Goal: Find specific page/section: Find specific page/section

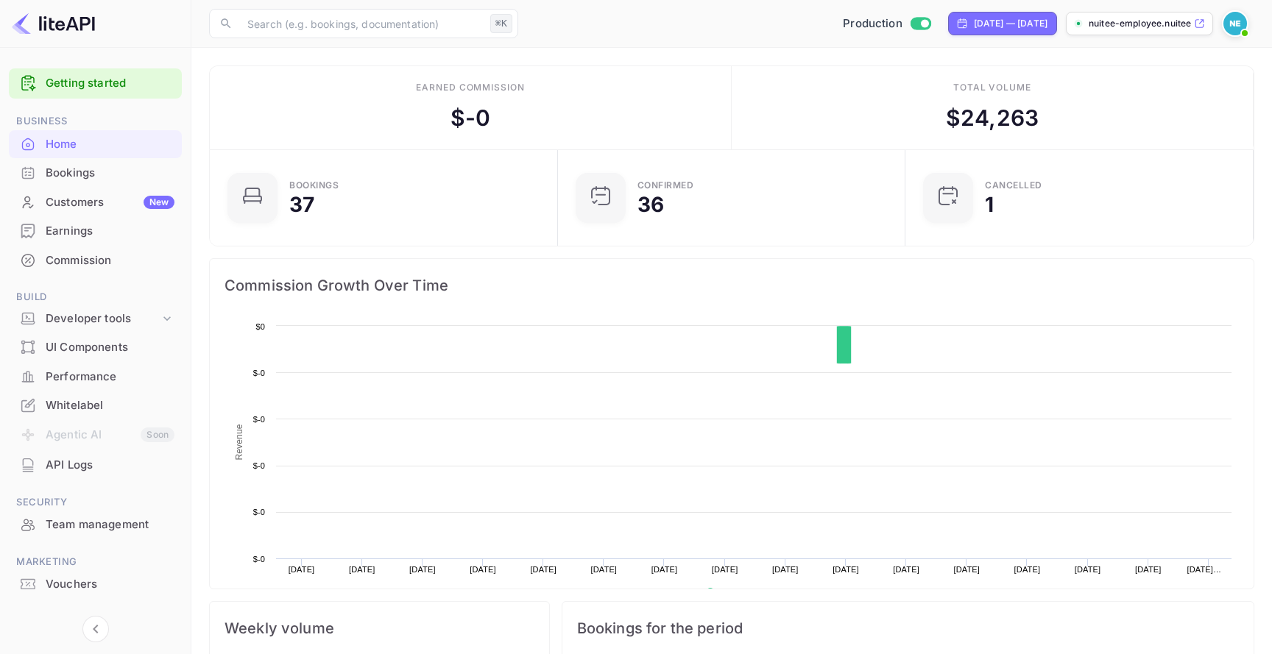
scroll to position [239, 339]
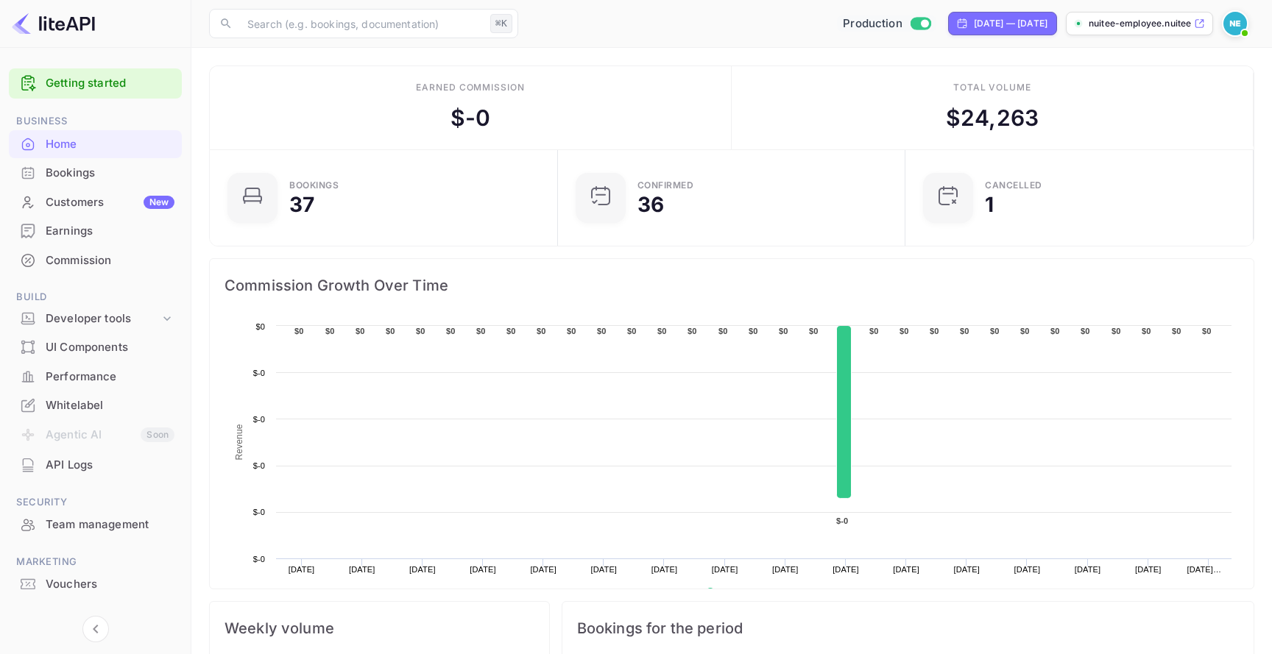
click at [879, 21] on div "Production" at bounding box center [886, 23] width 99 height 17
checkbox input "false"
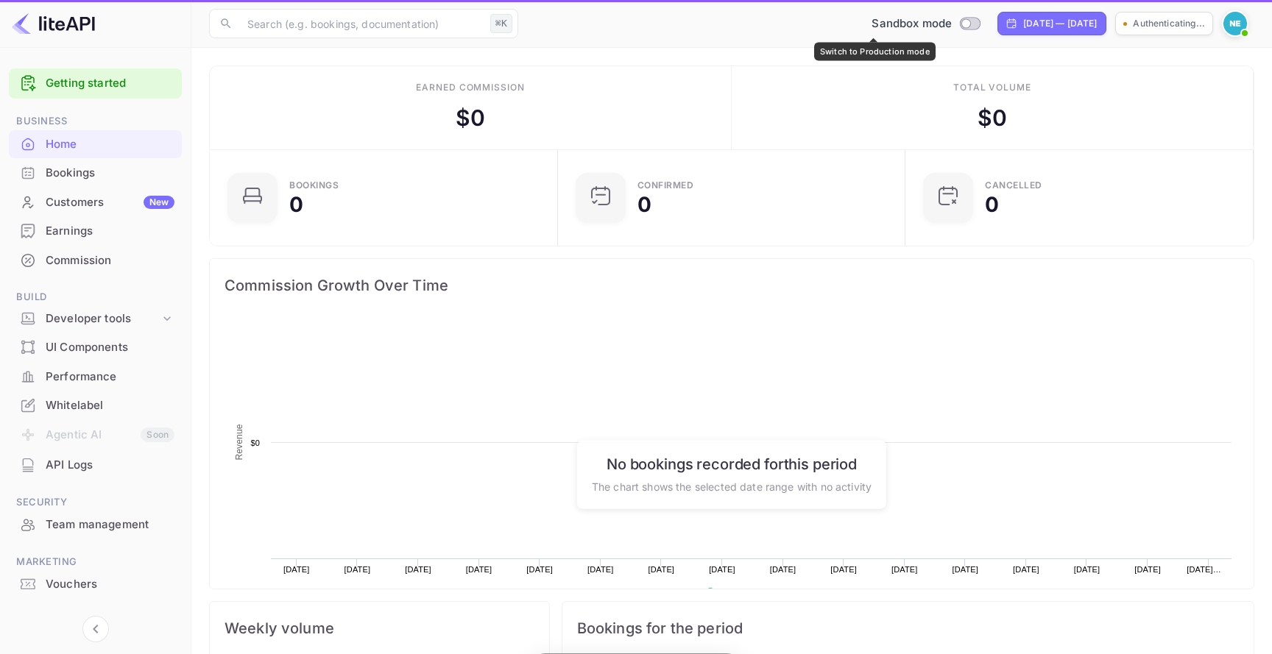
scroll to position [239, 339]
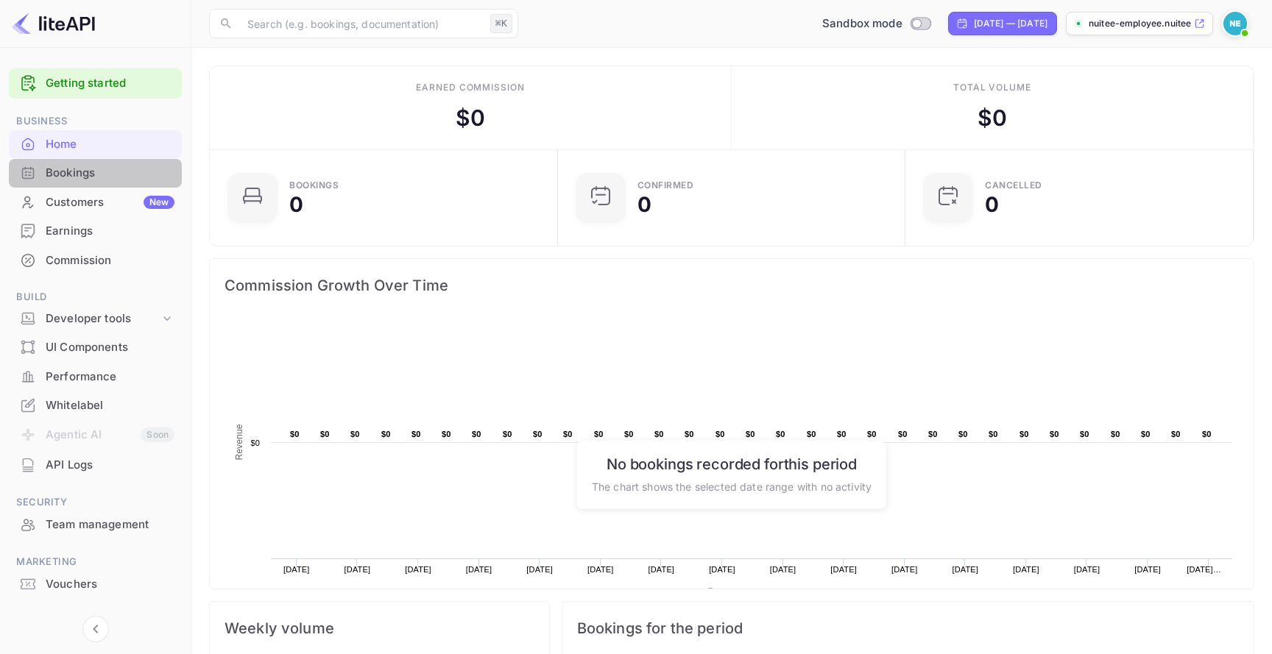
click at [94, 177] on div "Bookings" at bounding box center [110, 173] width 129 height 17
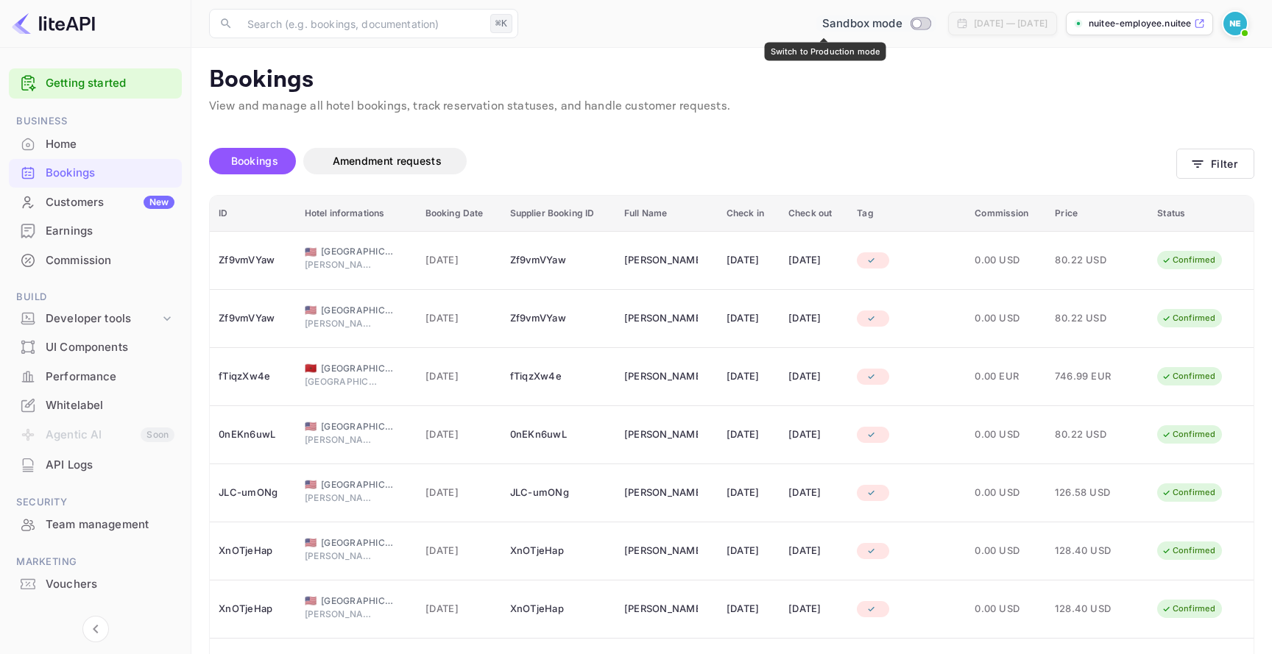
click at [910, 29] on span "Switch to Production mode" at bounding box center [920, 23] width 21 height 13
checkbox input "true"
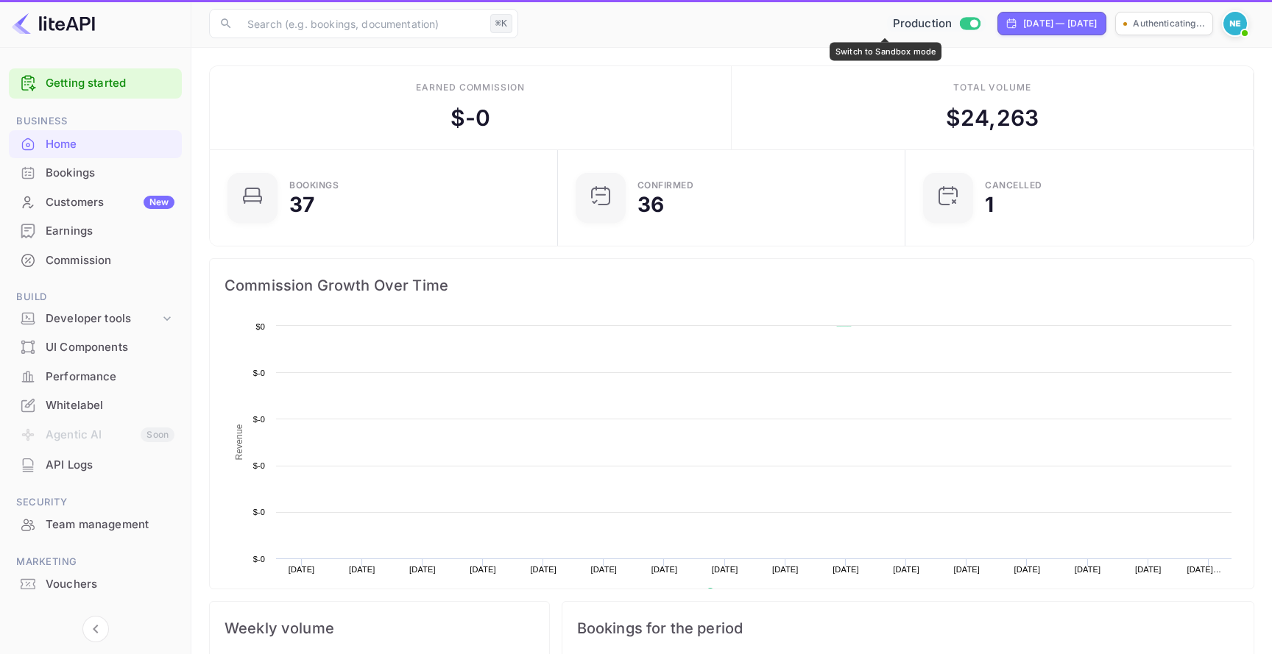
scroll to position [239, 339]
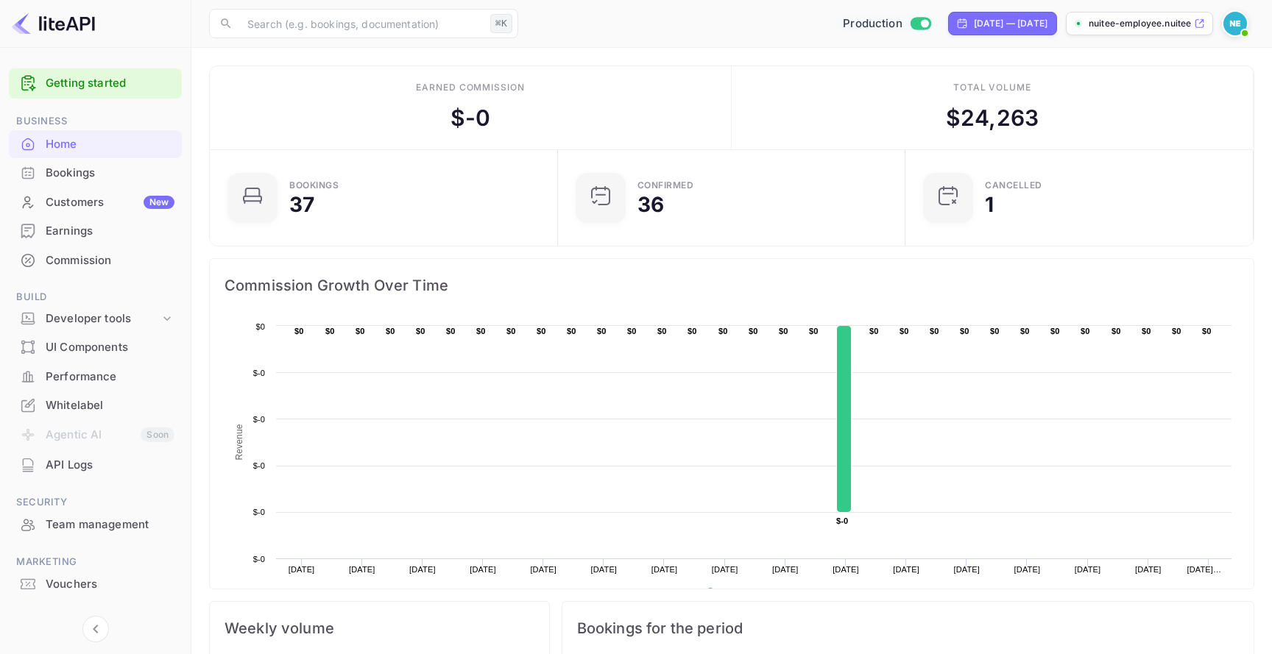
click at [132, 171] on div "Bookings" at bounding box center [110, 173] width 129 height 17
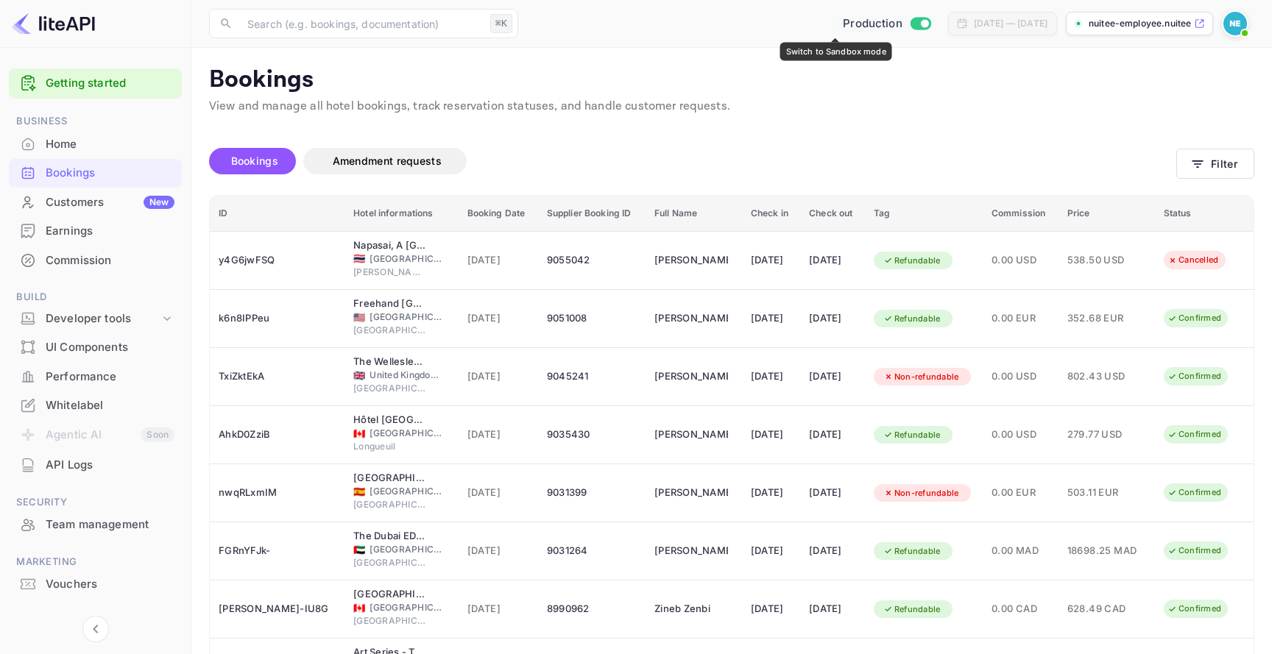
click at [910, 25] on input "Switch to Sandbox mode" at bounding box center [924, 23] width 29 height 10
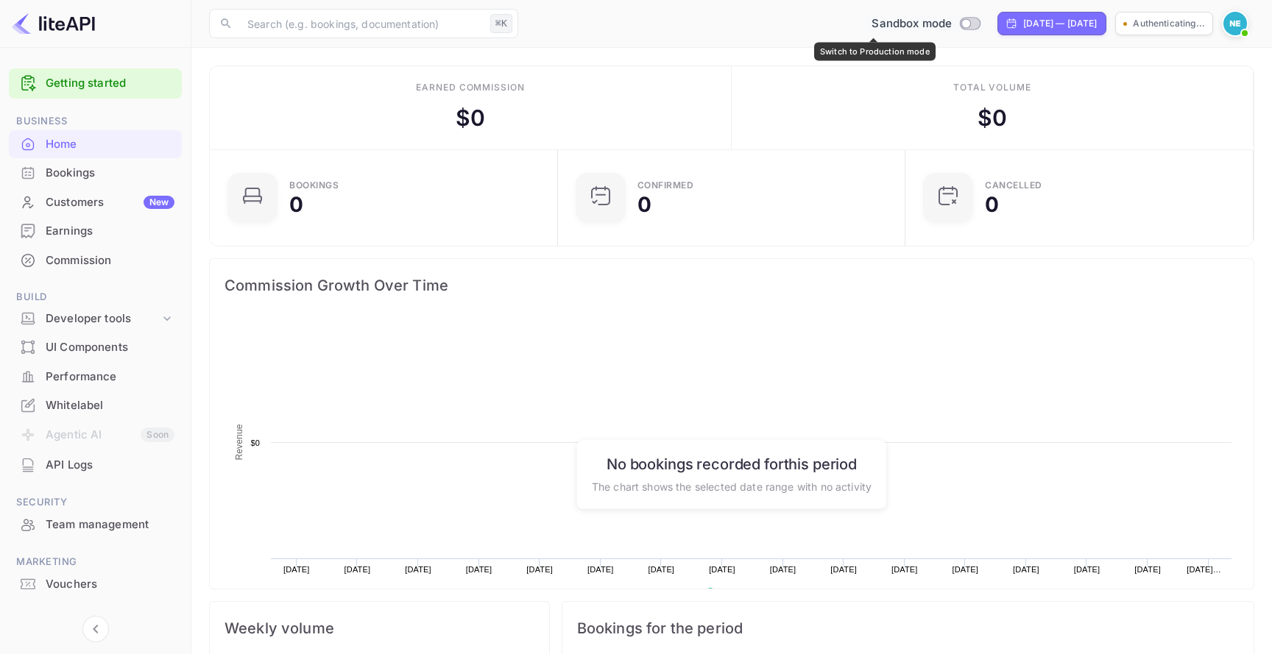
scroll to position [239, 339]
click at [95, 170] on div "Bookings" at bounding box center [110, 173] width 129 height 17
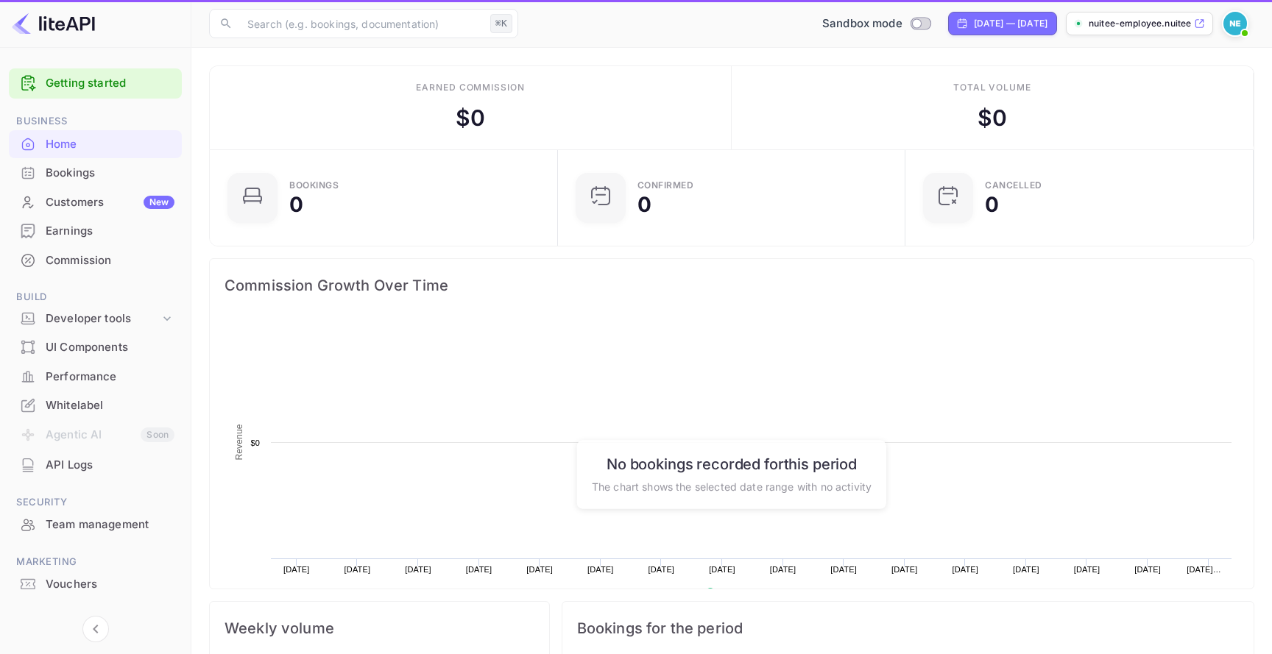
scroll to position [239, 339]
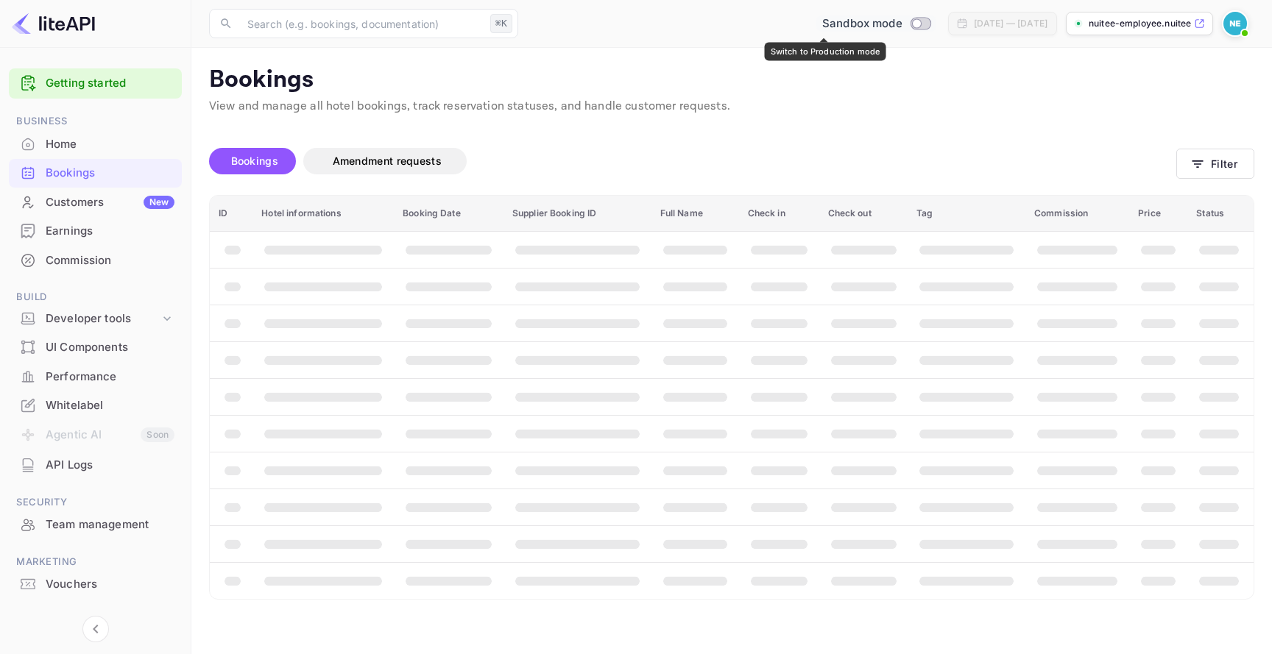
click at [901, 23] on input "Switch to Production mode" at bounding box center [915, 23] width 29 height 10
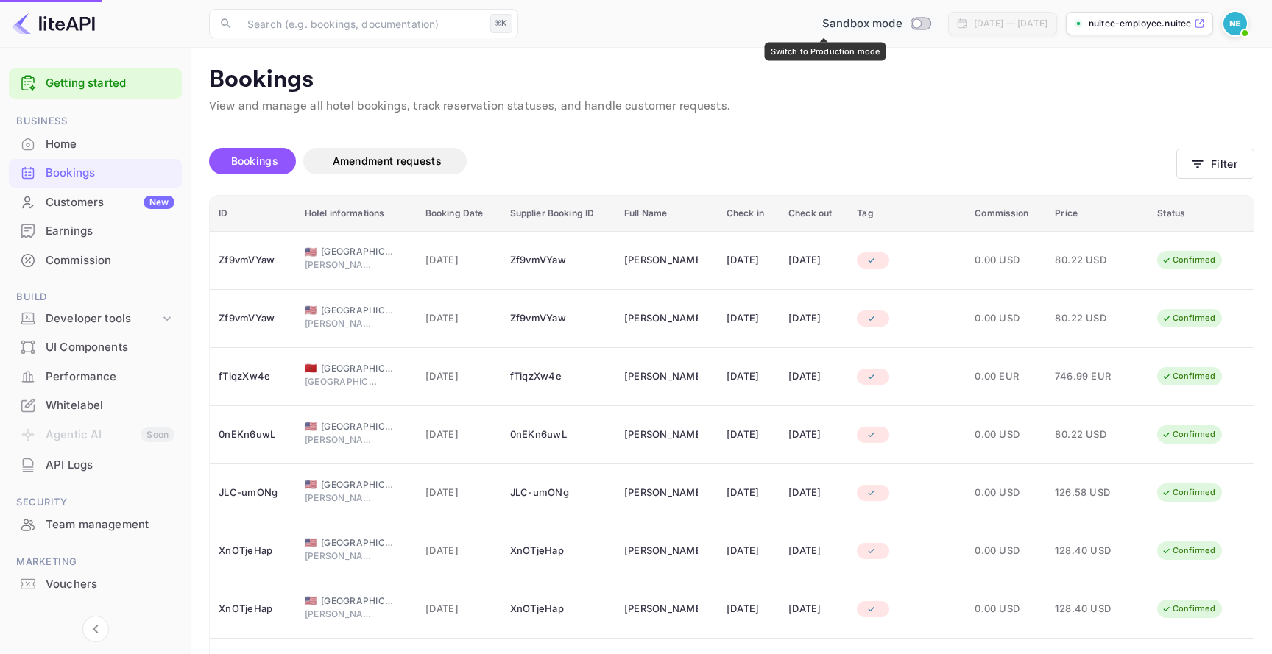
checkbox input "true"
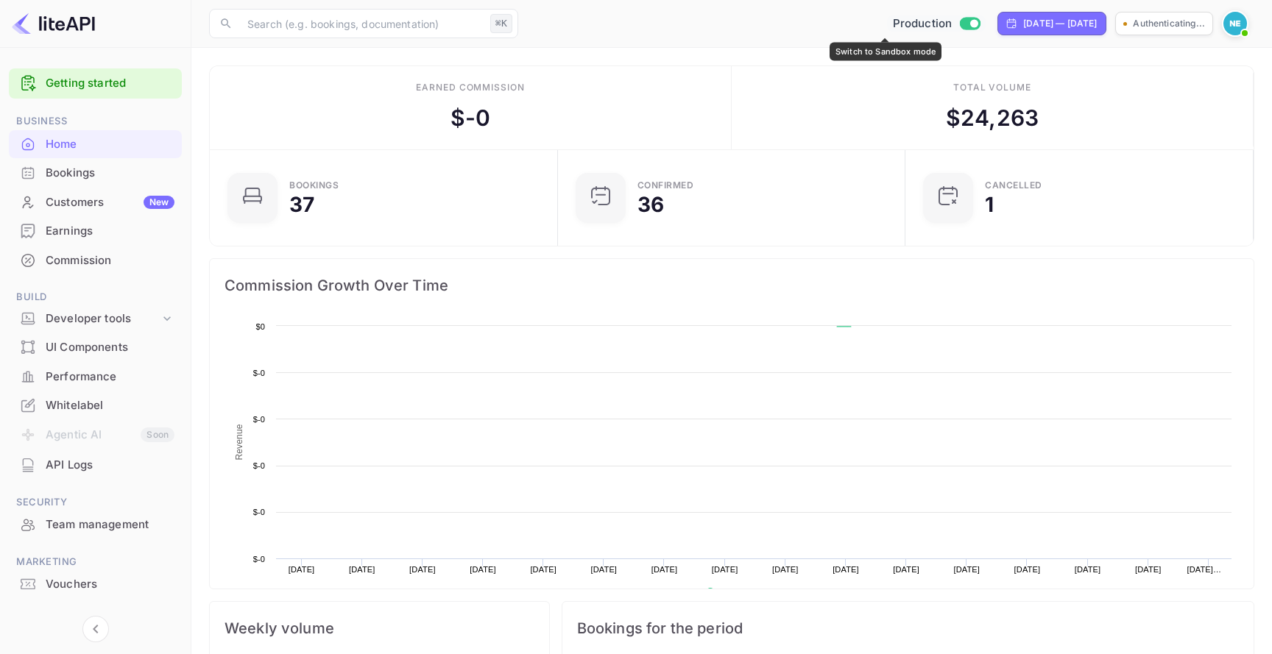
scroll to position [239, 339]
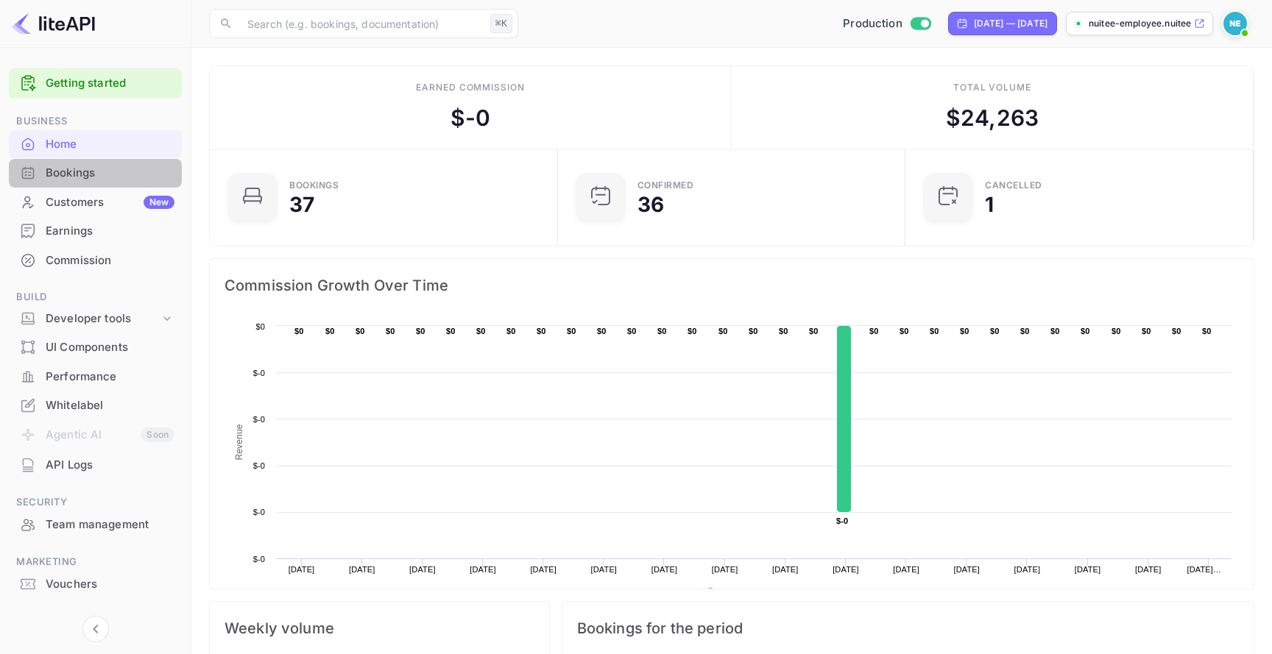
click at [146, 159] on div "Bookings" at bounding box center [95, 173] width 173 height 29
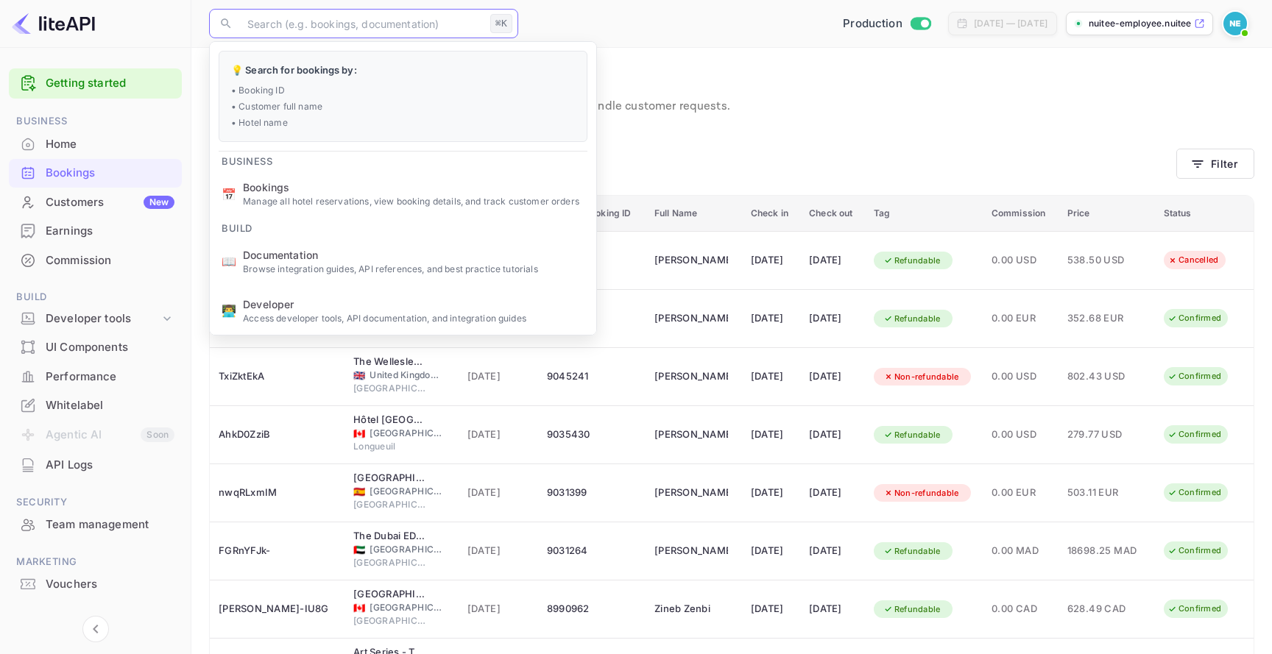
click at [453, 24] on input "text" at bounding box center [361, 23] width 246 height 29
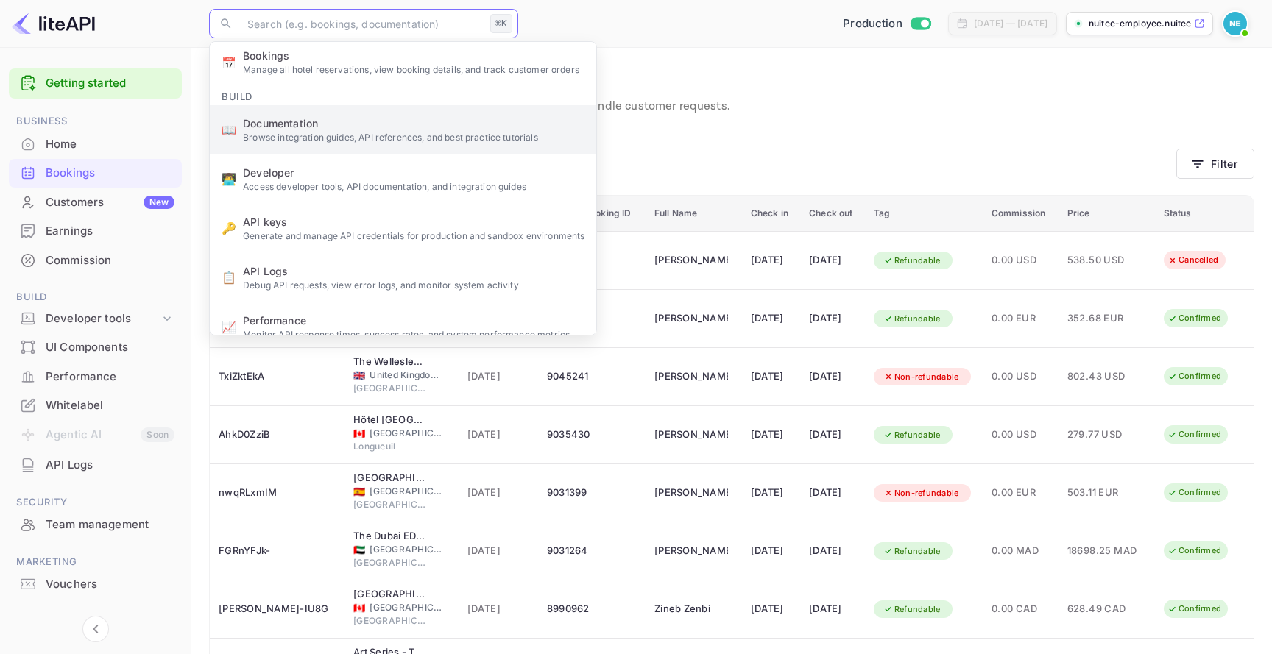
scroll to position [150, 0]
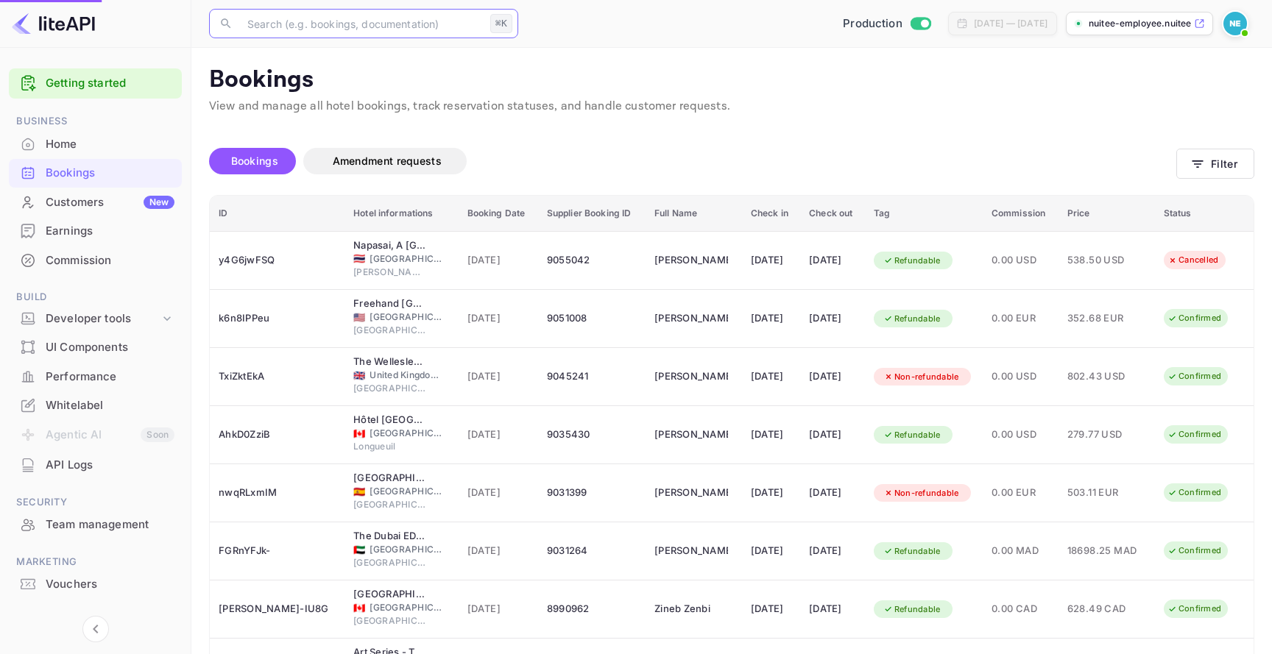
click at [432, 266] on p "Debug API requests, view error logs, and monitor system activity" at bounding box center [413, 266] width 341 height 13
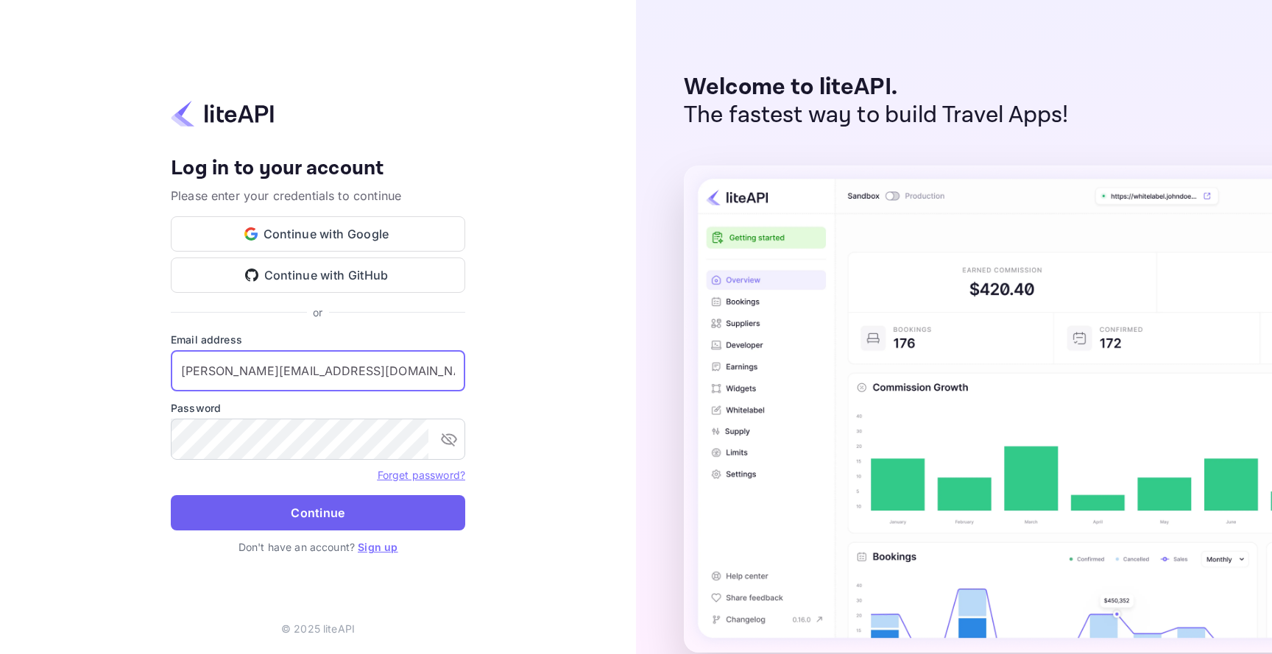
click at [400, 514] on button "Continue" at bounding box center [318, 512] width 294 height 35
